Goal: Transaction & Acquisition: Purchase product/service

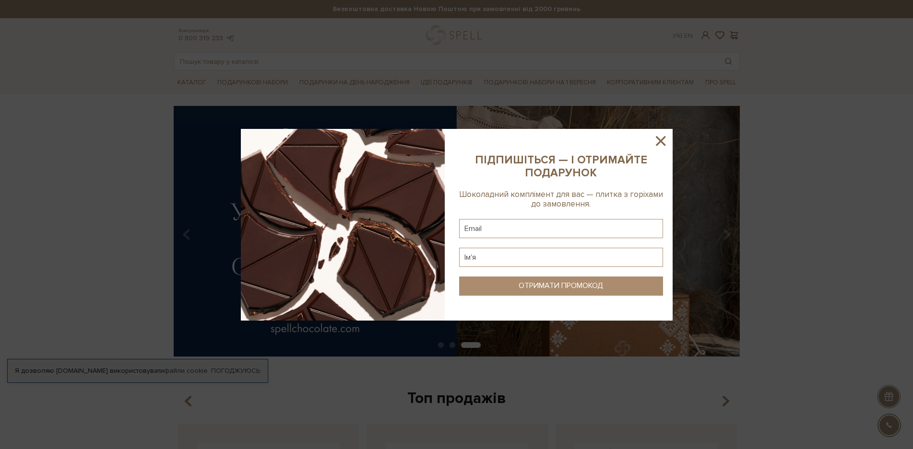
click at [658, 138] on icon at bounding box center [661, 141] width 10 height 10
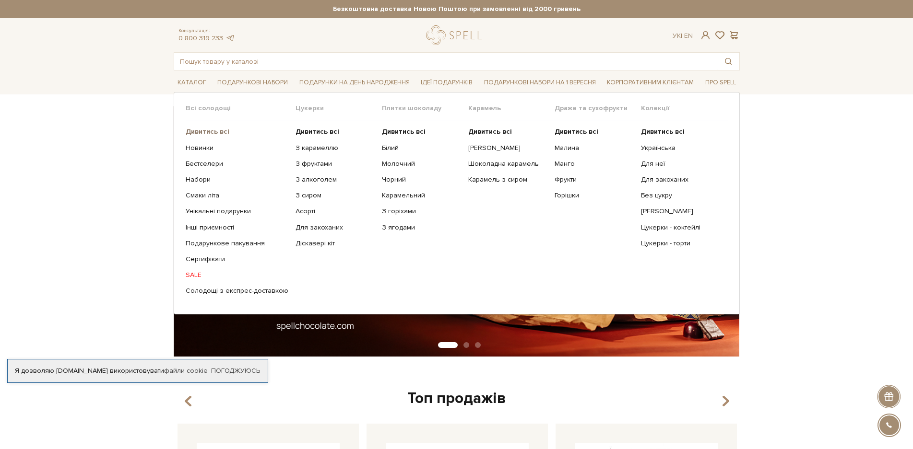
click at [208, 133] on b "Дивитись всі" at bounding box center [208, 132] width 44 height 8
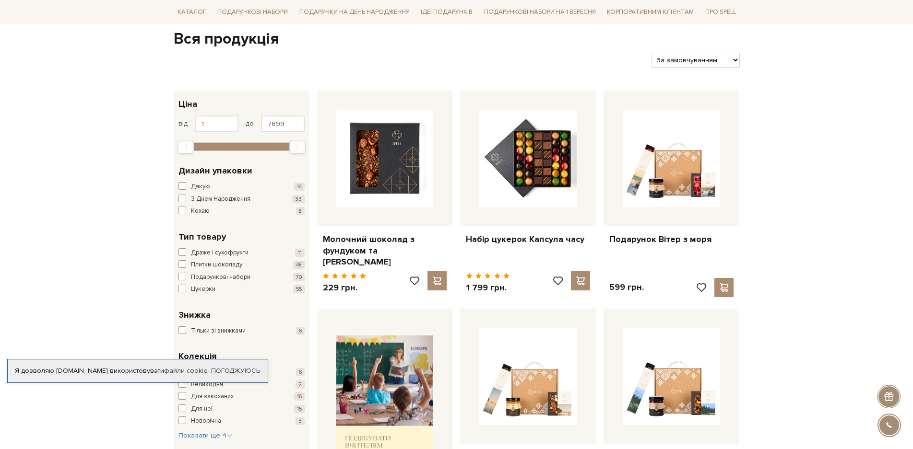
scroll to position [96, 0]
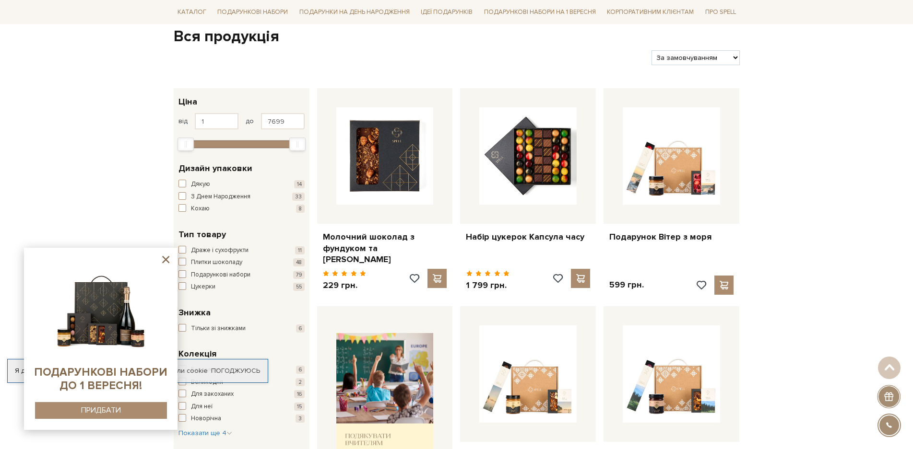
click at [714, 61] on select "За замовчуванням За Ціною (зростання) За Ціною (зменшення) Новинки За популярні…" at bounding box center [695, 57] width 88 height 15
select select "https://spellchocolate.com/our-productions/?sort=p.price&order=ASC"
click at [651, 50] on select "За замовчуванням За Ціною (зростання) За Ціною (зменшення) Новинки За популярні…" at bounding box center [695, 57] width 88 height 15
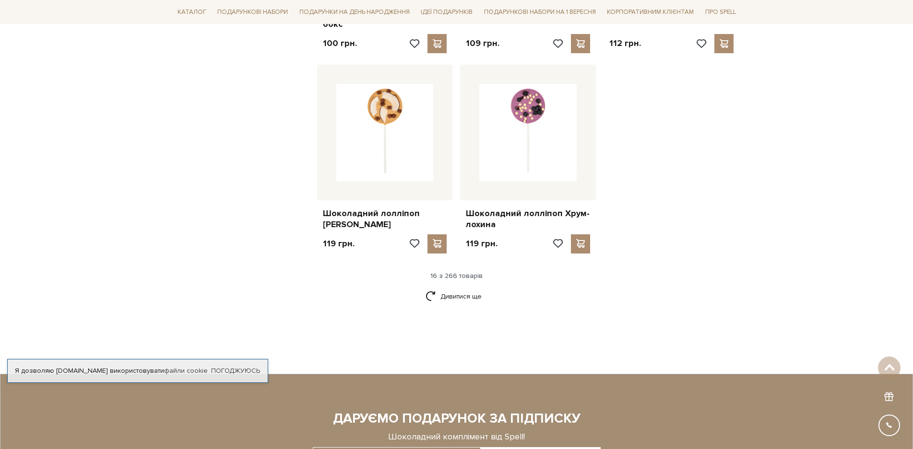
scroll to position [1103, 0]
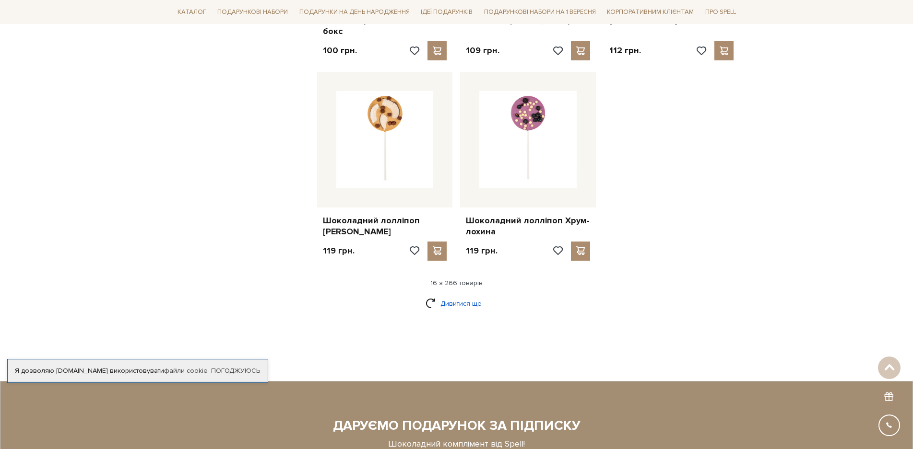
click at [468, 295] on link "Дивитися ще" at bounding box center [456, 303] width 62 height 17
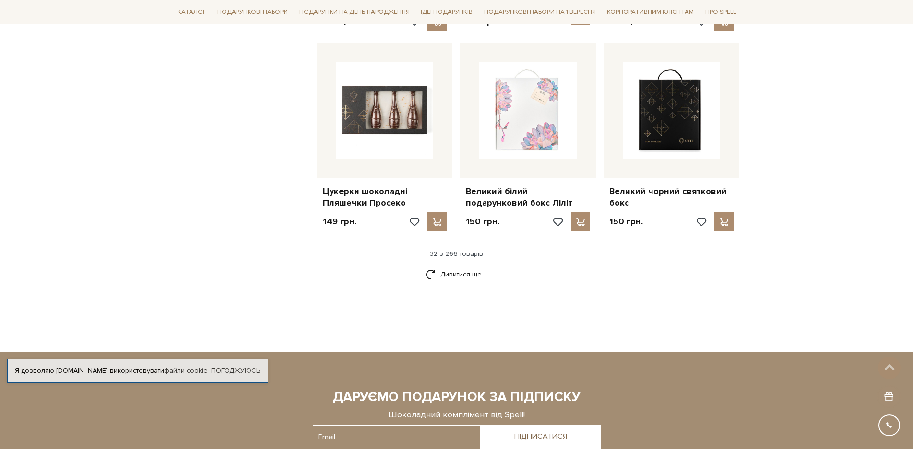
scroll to position [2158, 0]
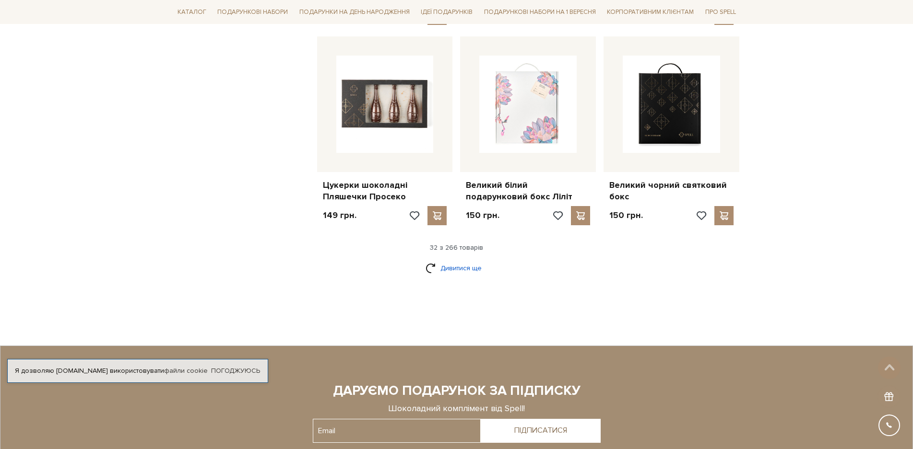
click at [443, 260] on link "Дивитися ще" at bounding box center [456, 268] width 62 height 17
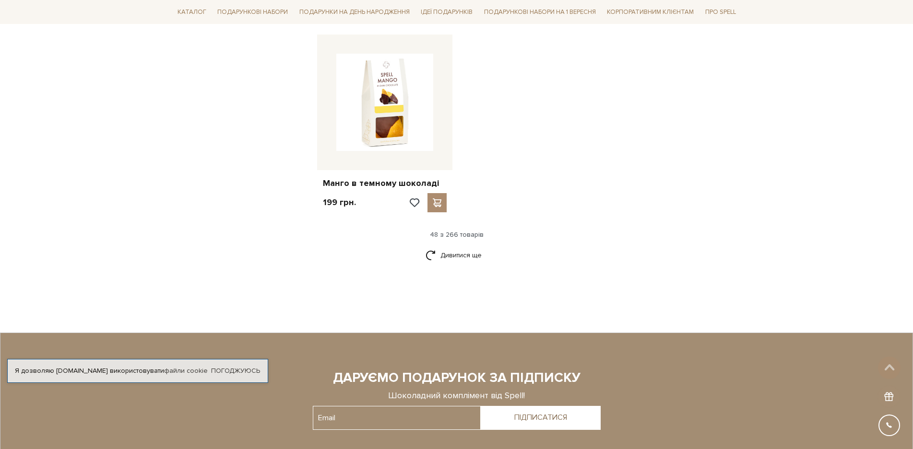
scroll to position [3405, 0]
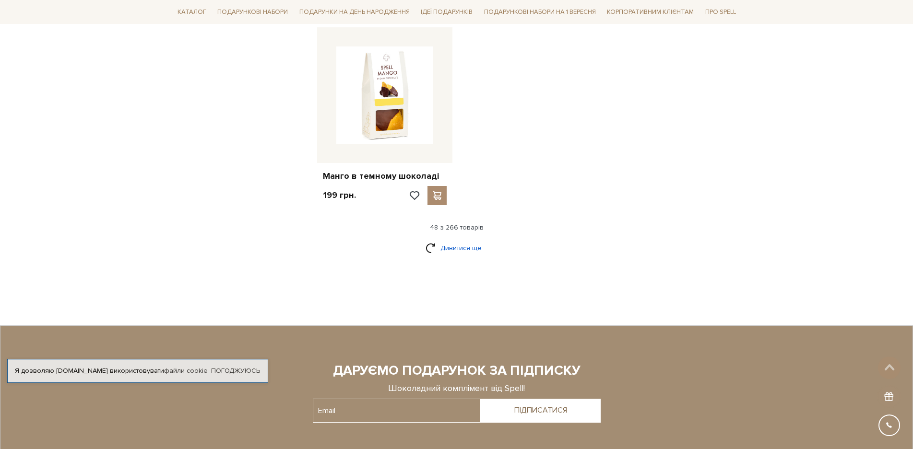
click at [459, 240] on link "Дивитися ще" at bounding box center [456, 248] width 62 height 17
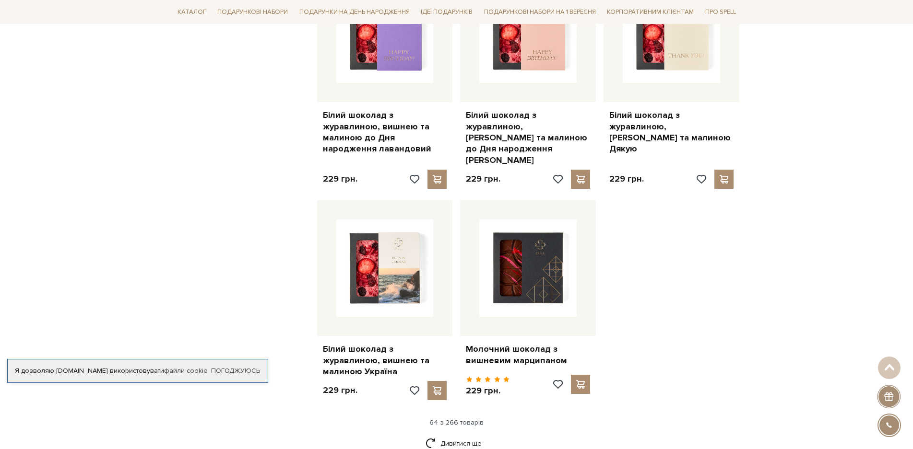
scroll to position [4412, 0]
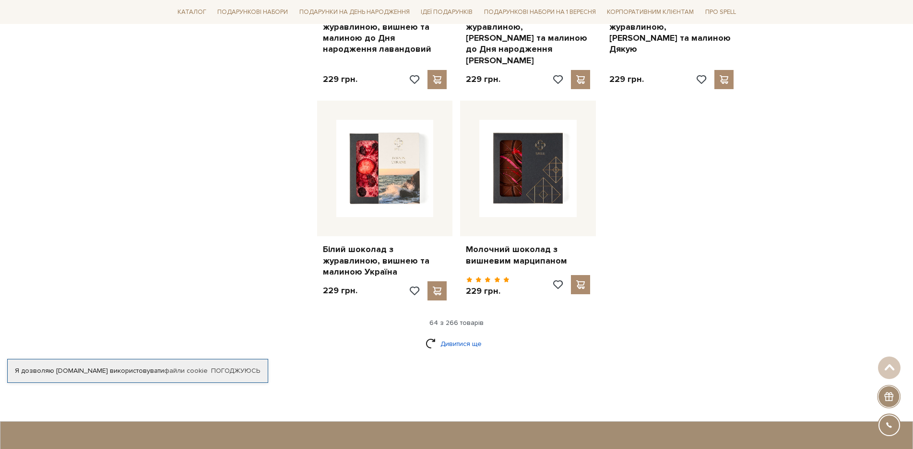
click at [453, 336] on link "Дивитися ще" at bounding box center [456, 344] width 62 height 17
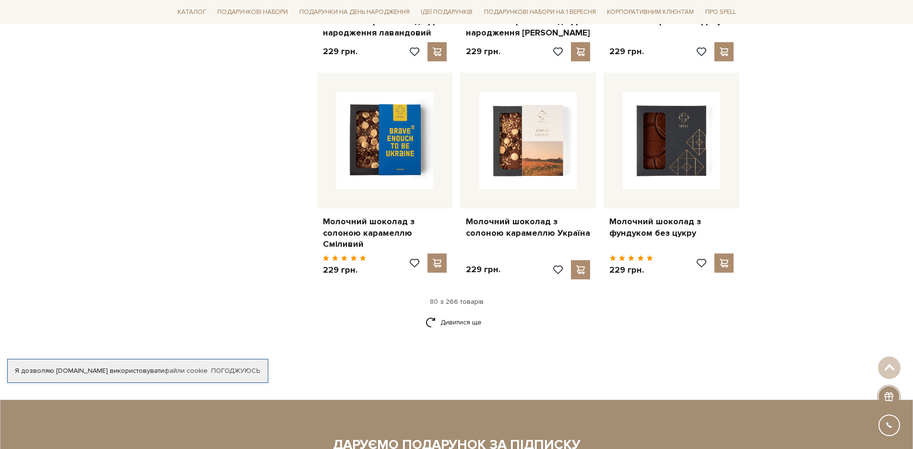
scroll to position [5515, 0]
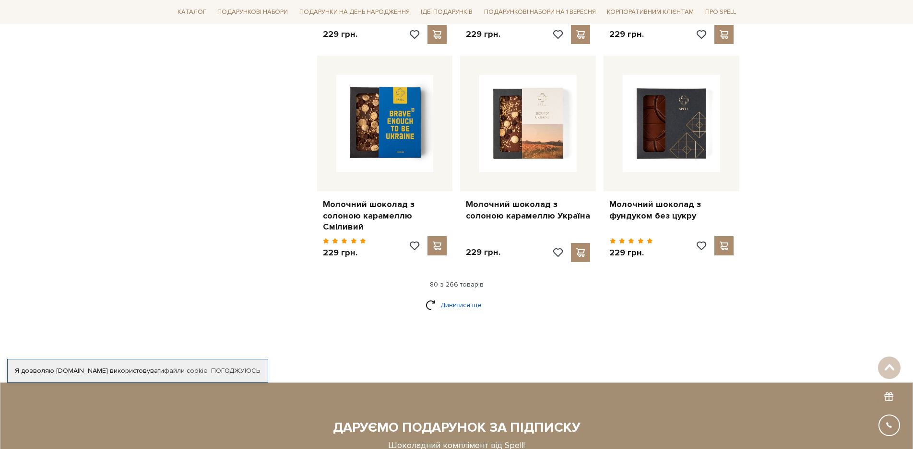
click at [458, 297] on link "Дивитися ще" at bounding box center [456, 305] width 62 height 17
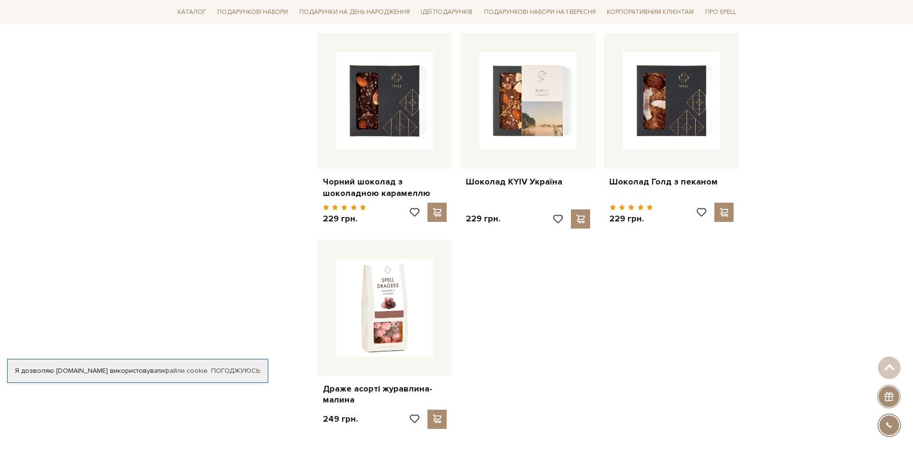
scroll to position [6714, 0]
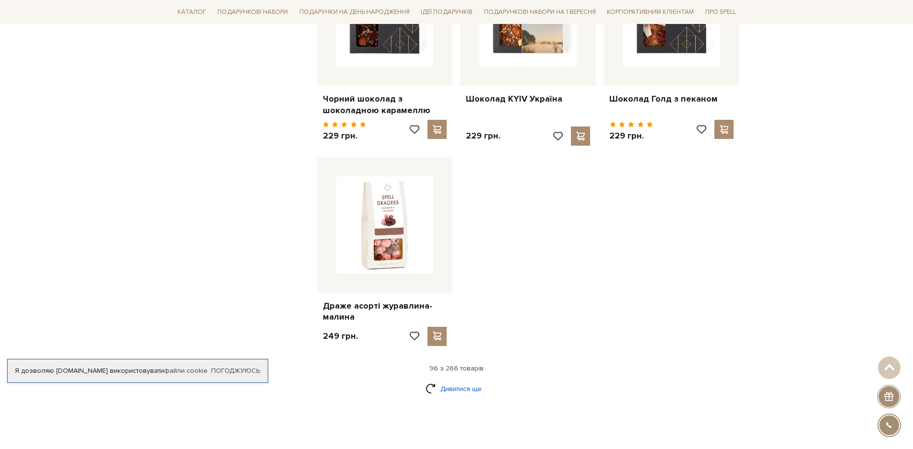
click at [473, 381] on link "Дивитися ще" at bounding box center [456, 389] width 62 height 17
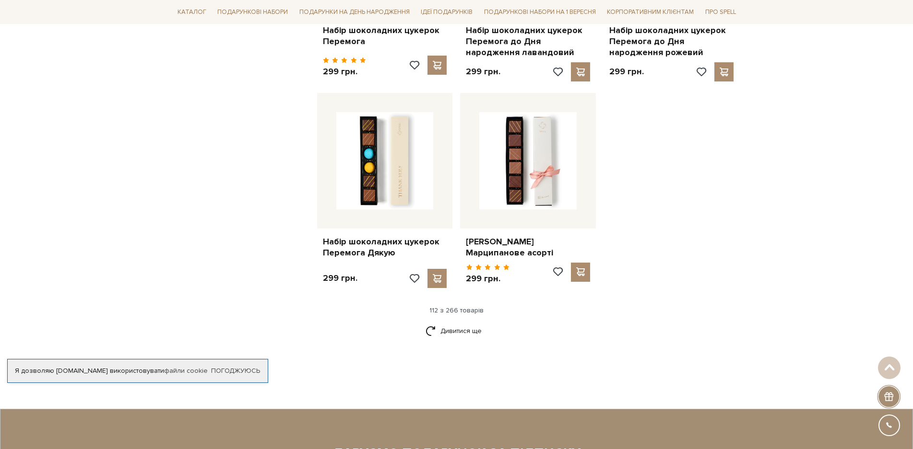
scroll to position [7864, 0]
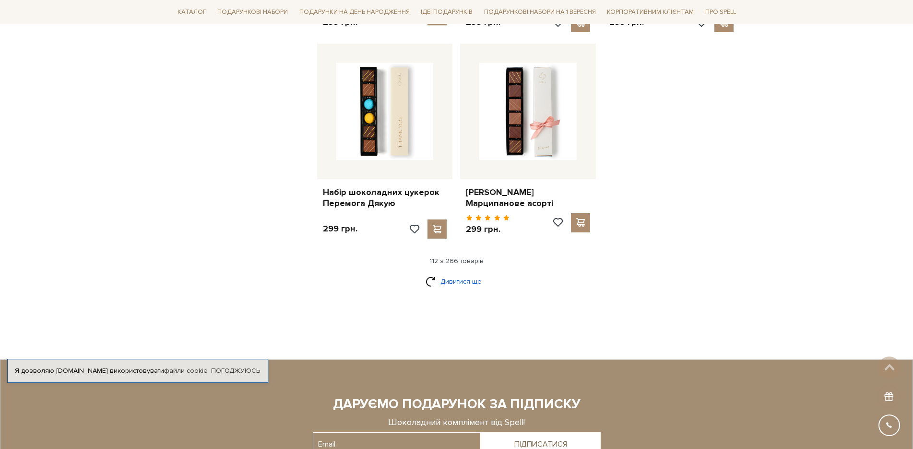
click at [442, 273] on link "Дивитися ще" at bounding box center [456, 281] width 62 height 17
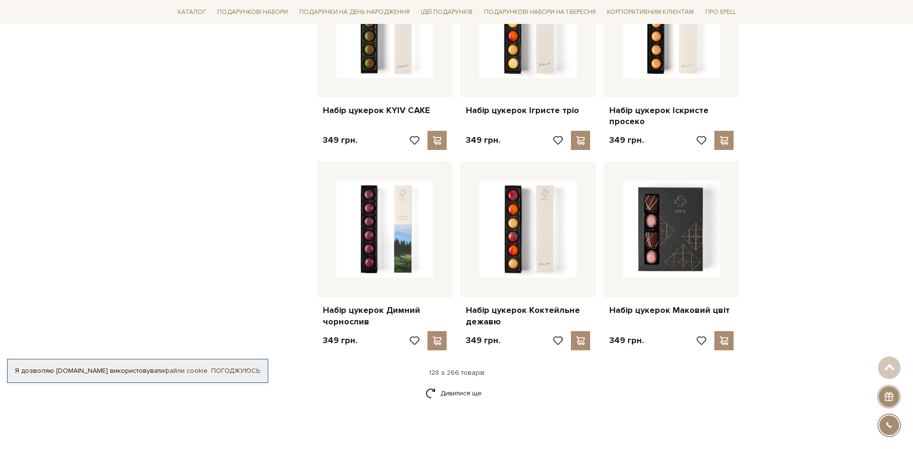
scroll to position [8824, 0]
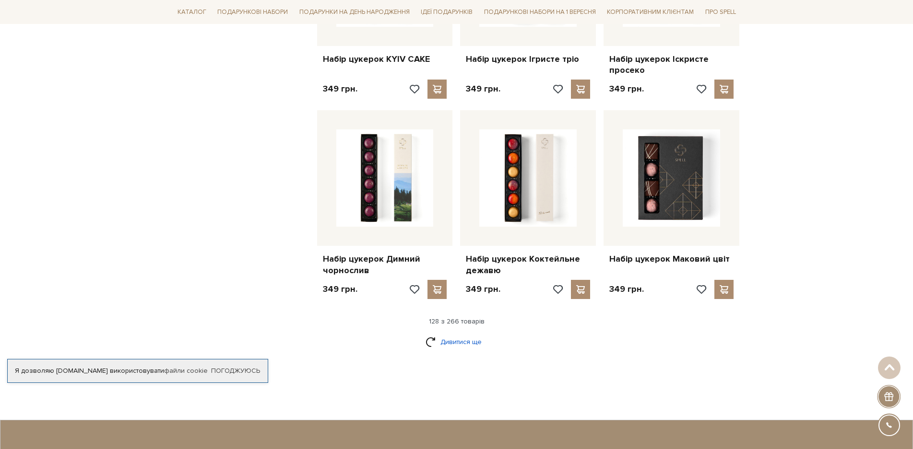
click at [468, 334] on link "Дивитися ще" at bounding box center [456, 342] width 62 height 17
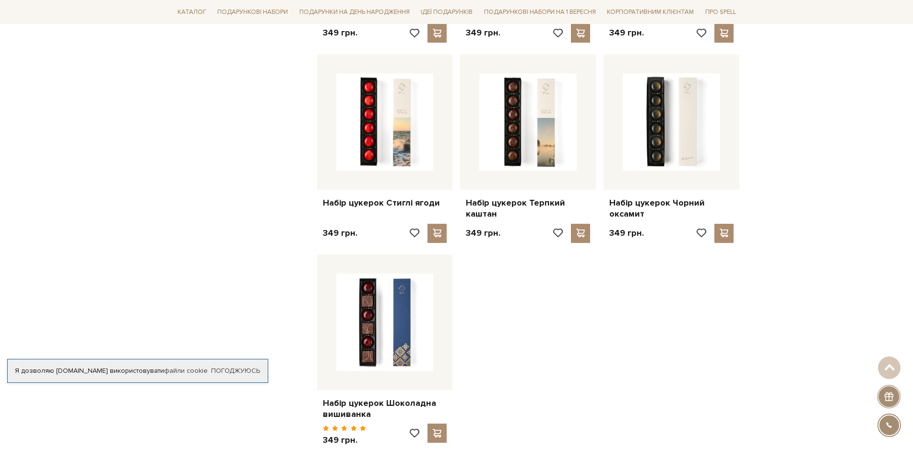
scroll to position [9974, 0]
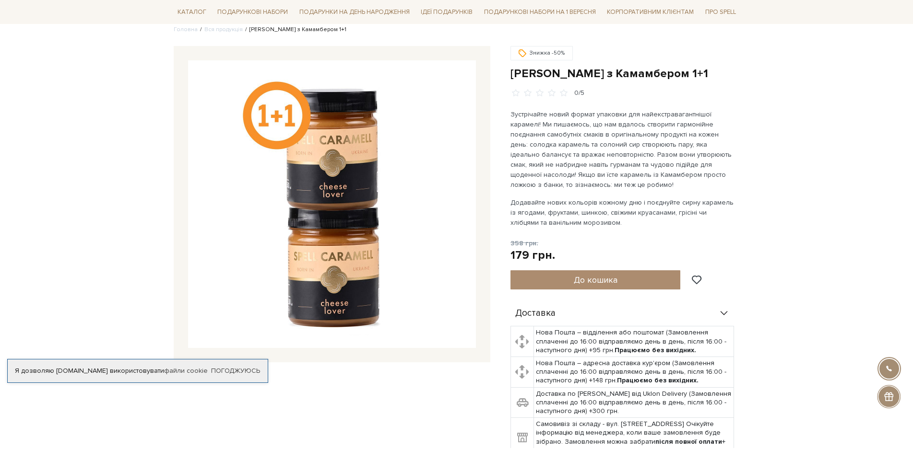
scroll to position [96, 0]
